Goal: Task Accomplishment & Management: Use online tool/utility

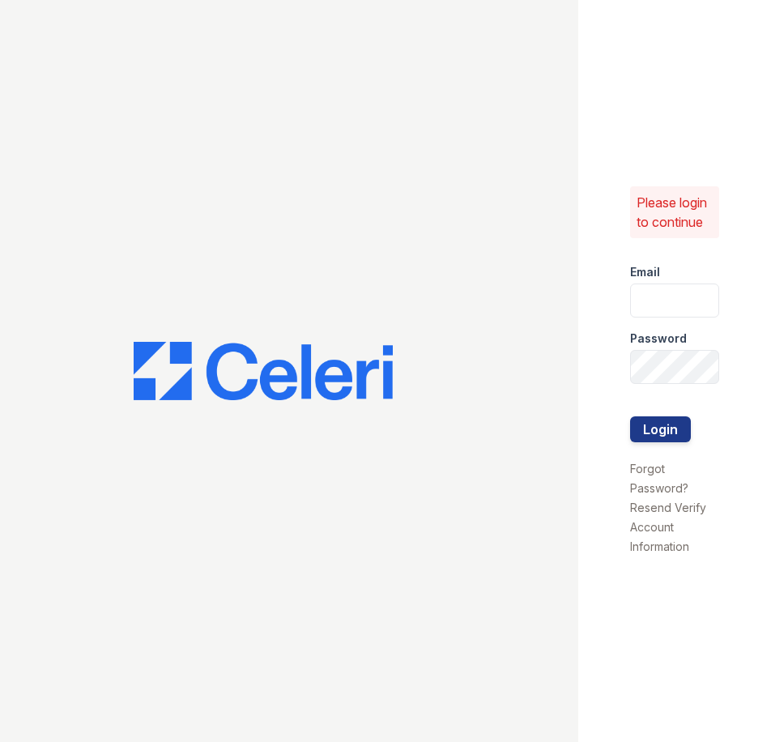
type input "[EMAIL_ADDRESS][DOMAIN_NAME]"
click at [651, 408] on div at bounding box center [674, 400] width 89 height 32
click at [657, 425] on button "Login" at bounding box center [660, 429] width 61 height 26
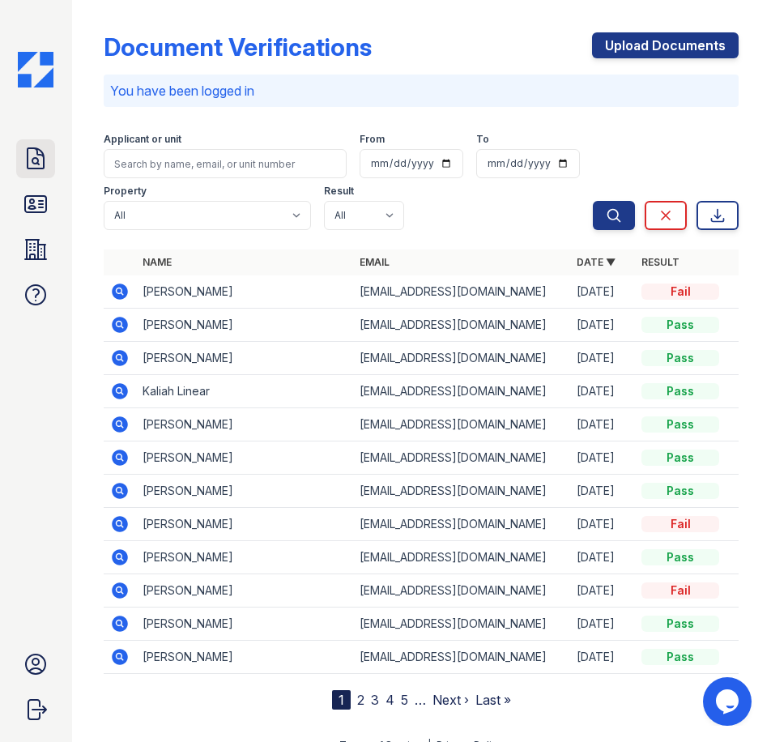
click at [40, 172] on link "Doc Verifications" at bounding box center [35, 158] width 39 height 39
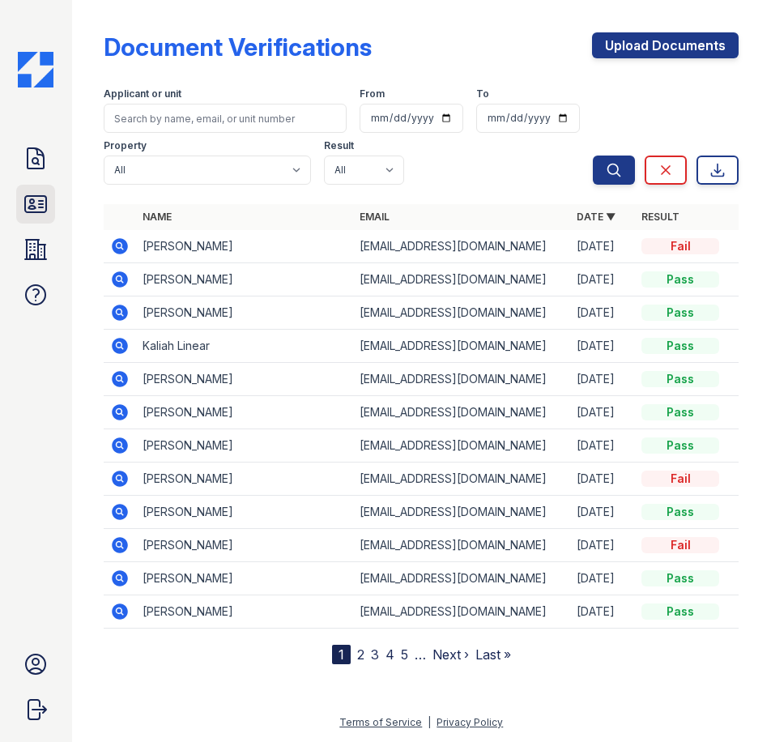
click at [37, 204] on icon at bounding box center [36, 204] width 26 height 26
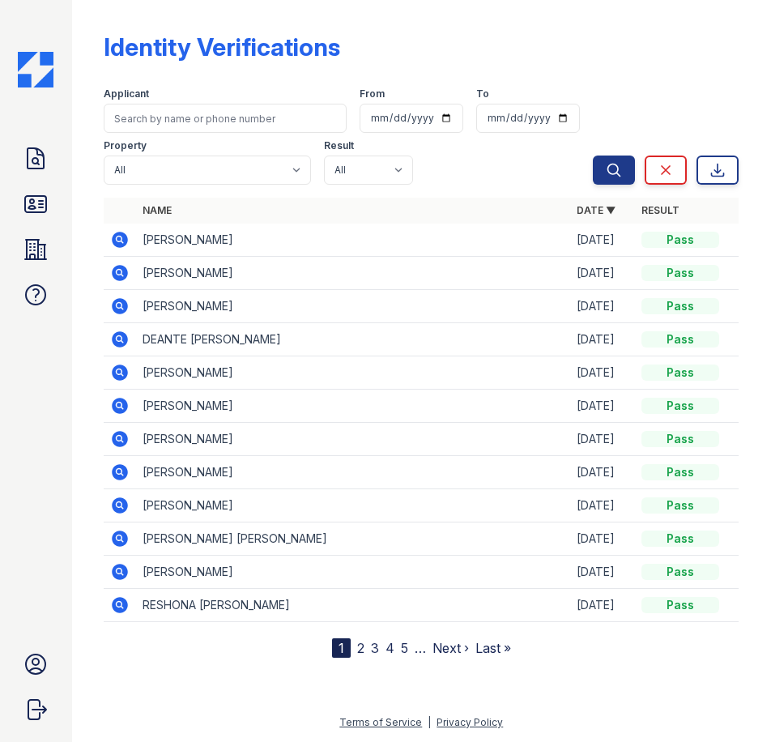
click at [29, 57] on img at bounding box center [36, 70] width 36 height 36
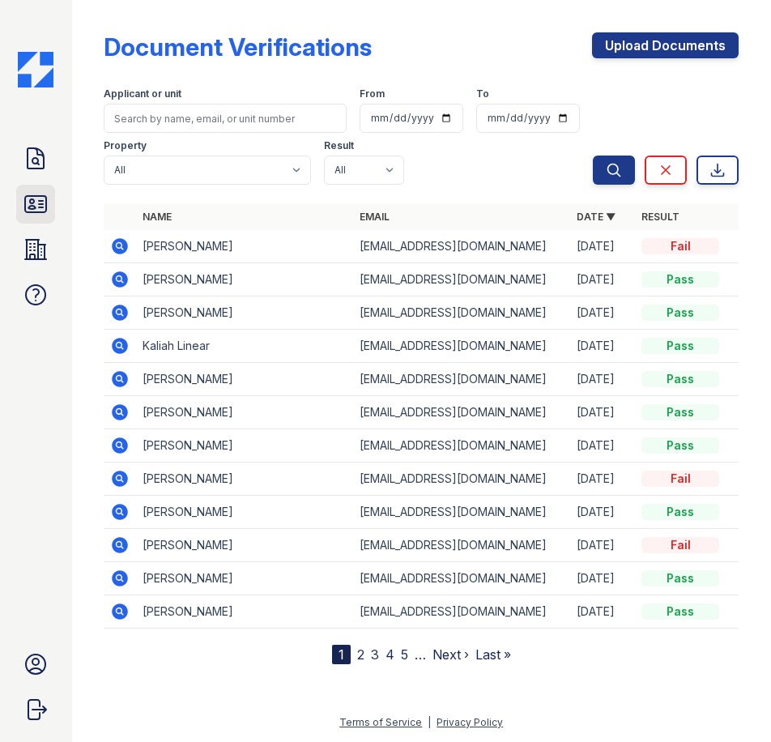
click at [40, 204] on icon at bounding box center [35, 204] width 21 height 16
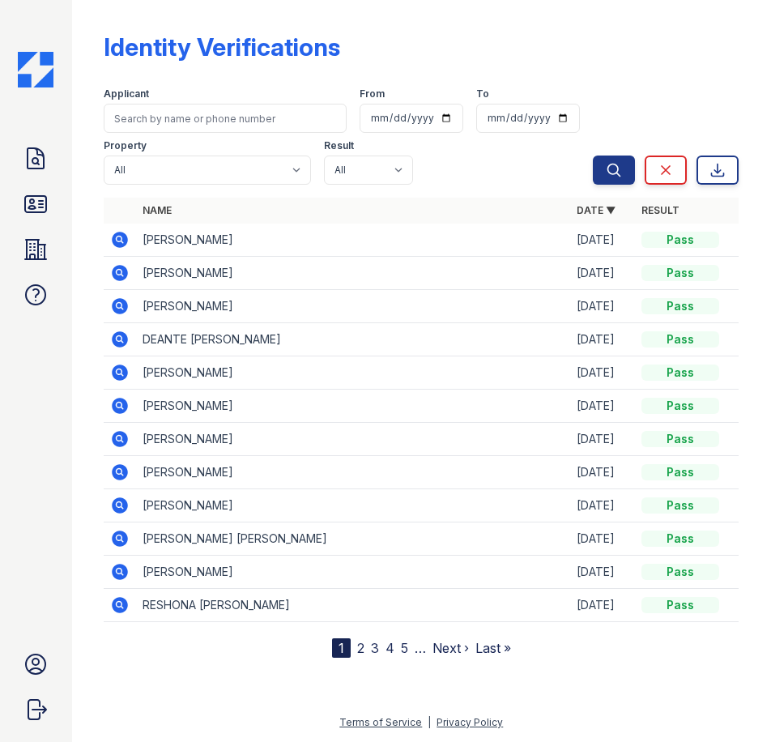
click at [28, 272] on div "Doc Verifications ID Verifications Properties FAQ" at bounding box center [35, 226] width 39 height 175
click at [37, 256] on icon at bounding box center [36, 250] width 26 height 26
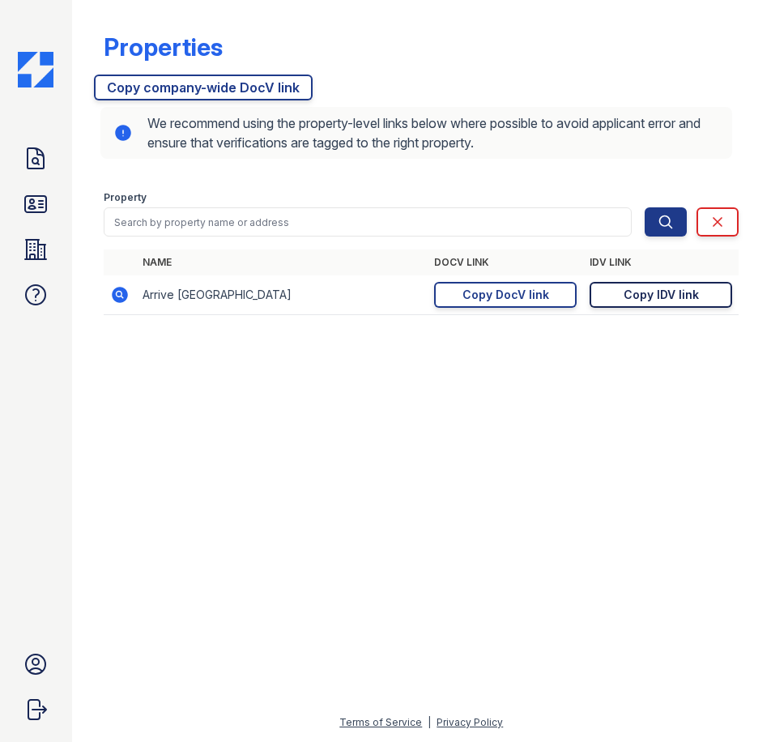
click at [684, 297] on div "Copy IDV link" at bounding box center [661, 295] width 75 height 16
